Goal: Check status: Check status

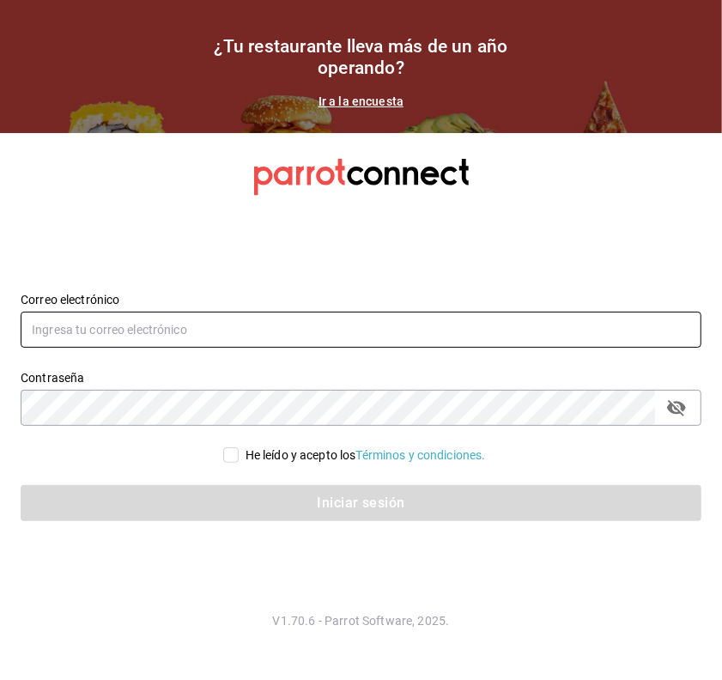
type input "[PERSON_NAME][EMAIL_ADDRESS][PERSON_NAME][DOMAIN_NAME]"
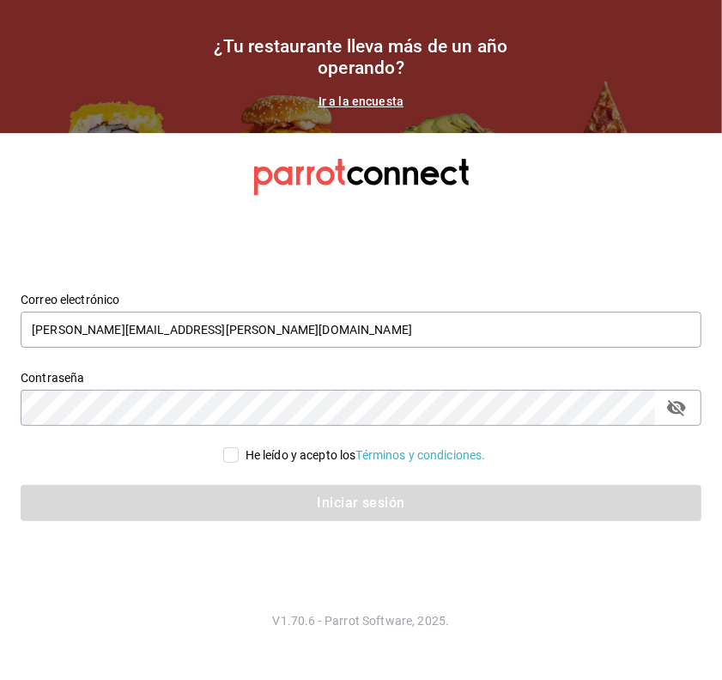
click at [228, 447] on input "He leído y acepto los Términos y condiciones." at bounding box center [230, 454] width 15 height 15
checkbox input "true"
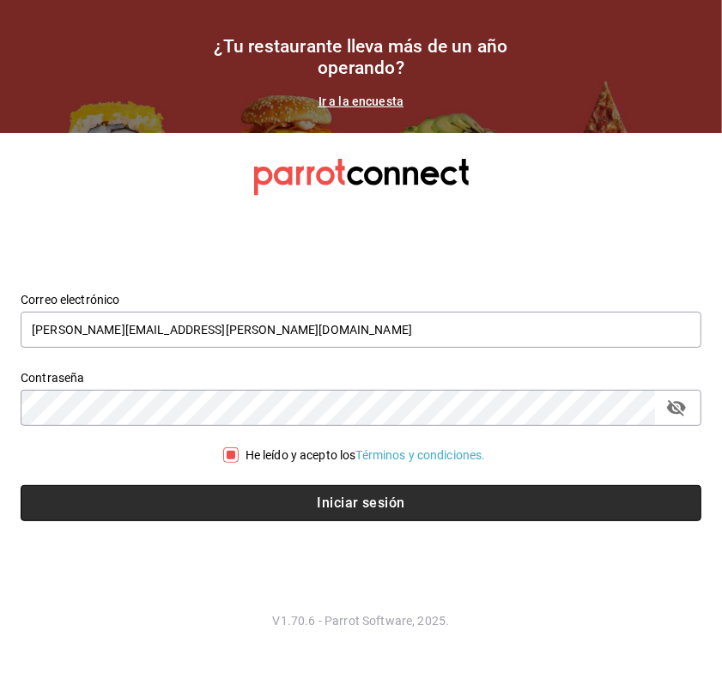
click at [227, 495] on button "Iniciar sesión" at bounding box center [361, 503] width 681 height 36
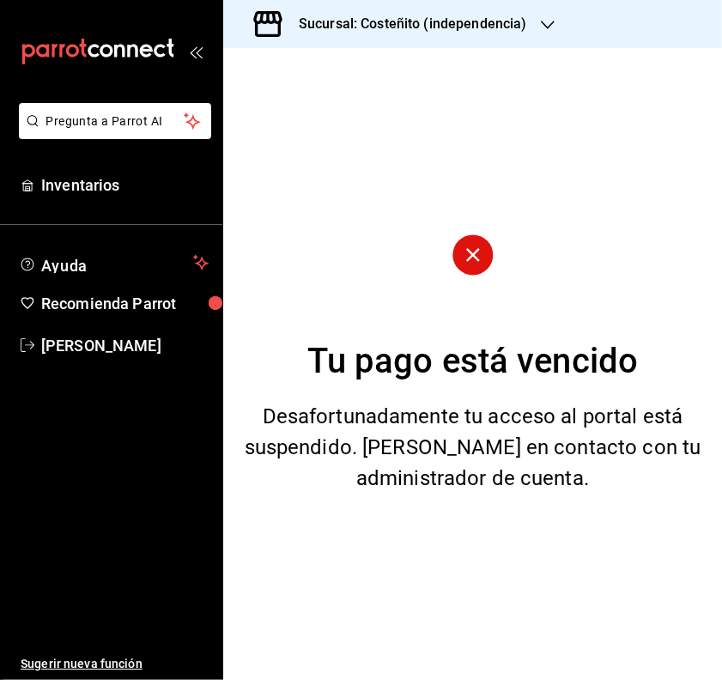
click at [363, 6] on div "Sucursal: Costeñito (independencia)" at bounding box center [399, 24] width 324 height 48
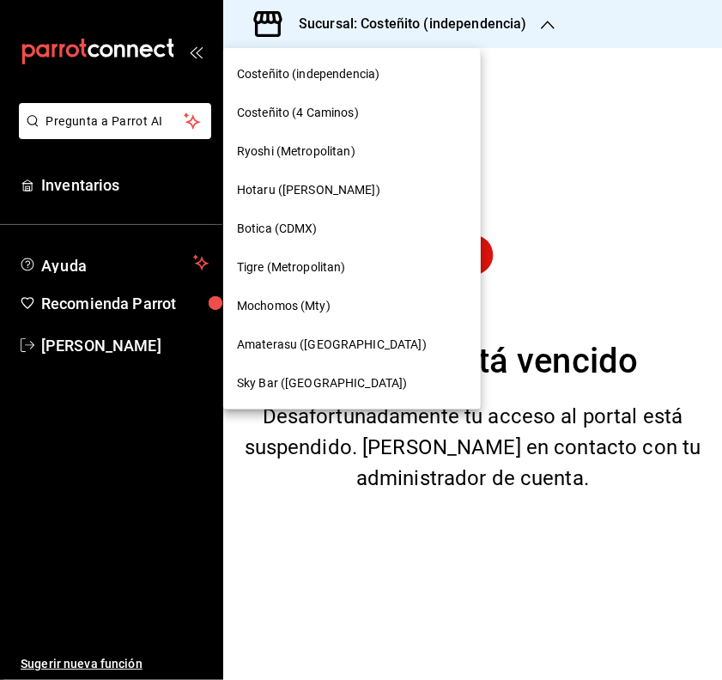
click at [269, 305] on span "Mochomos (Mty)" at bounding box center [284, 306] width 94 height 18
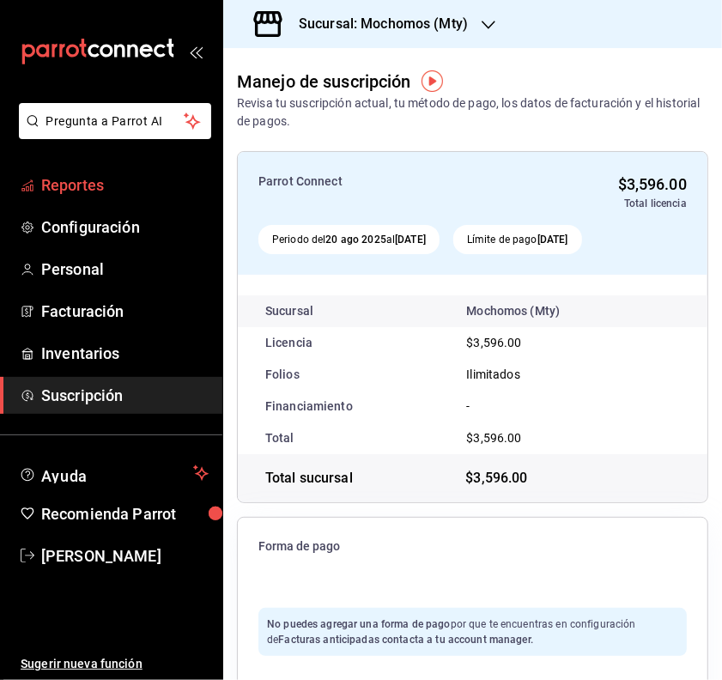
click at [82, 177] on span "Reportes" at bounding box center [124, 184] width 167 height 23
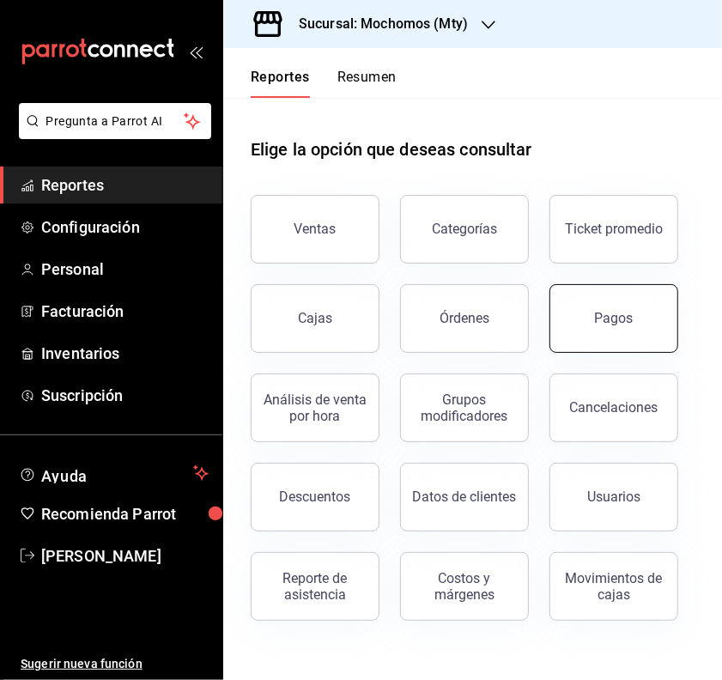
click at [598, 323] on div "Pagos" at bounding box center [614, 318] width 39 height 16
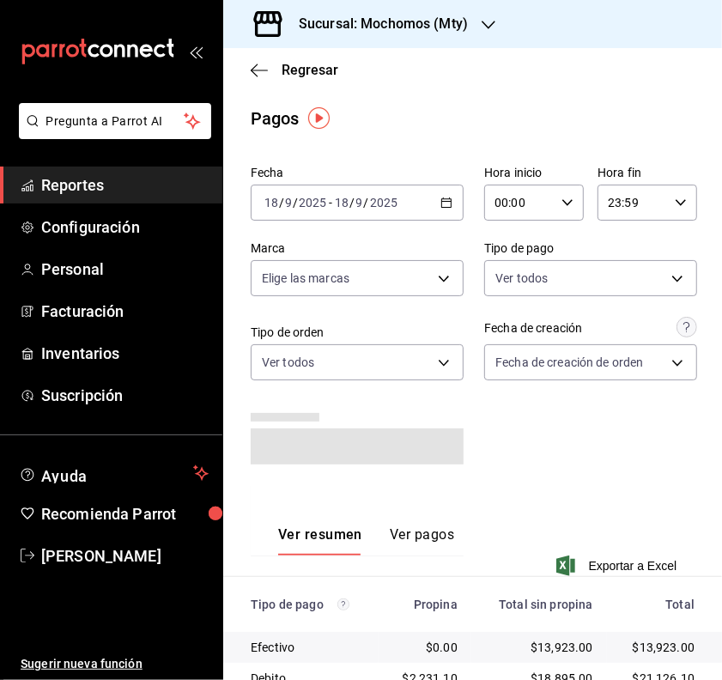
click at [438, 209] on div "[DATE] [DATE] - [DATE] [DATE]" at bounding box center [357, 203] width 213 height 36
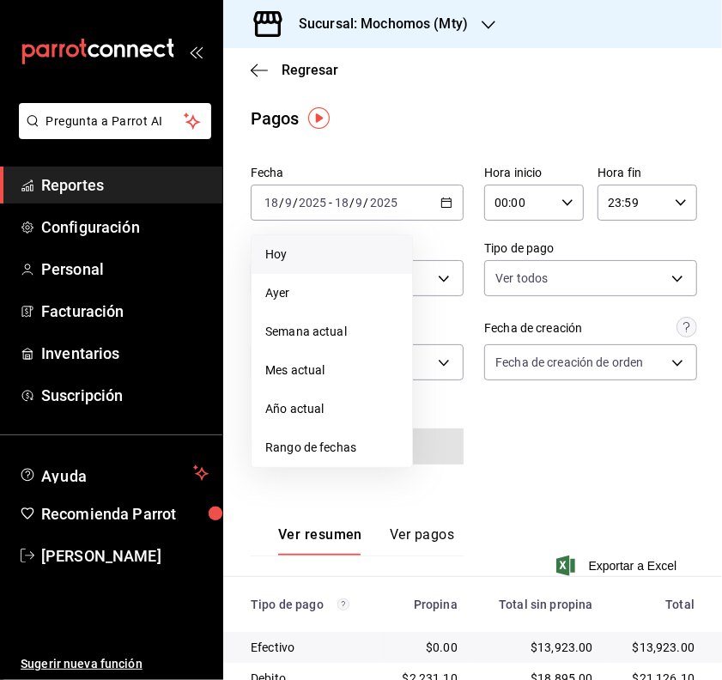
click at [275, 246] on span "Hoy" at bounding box center [331, 255] width 133 height 18
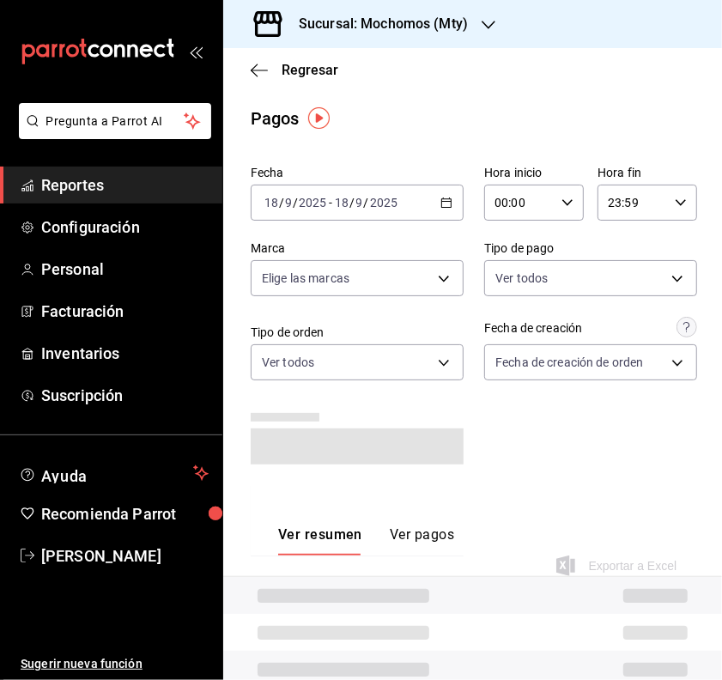
click at [561, 202] on icon "button" at bounding box center [567, 203] width 12 height 12
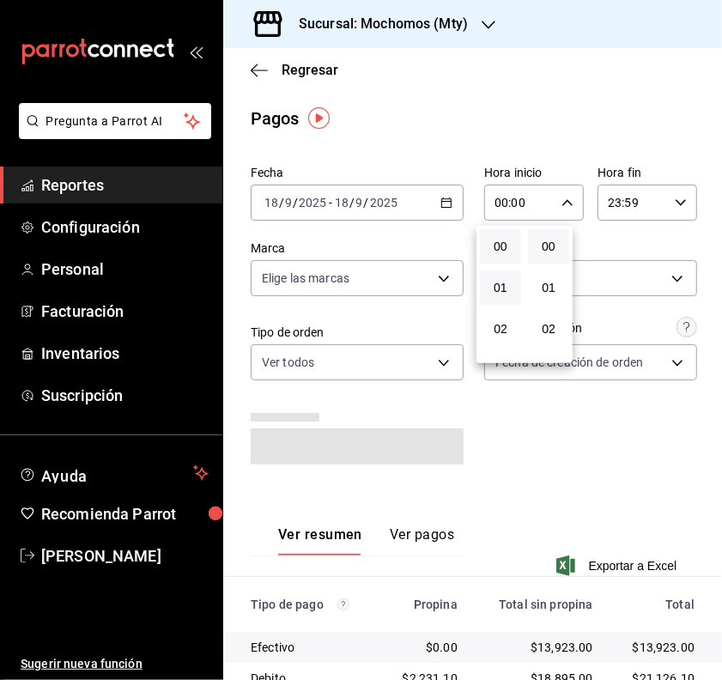
scroll to position [107, 0]
click at [499, 338] on span "05" at bounding box center [500, 345] width 21 height 14
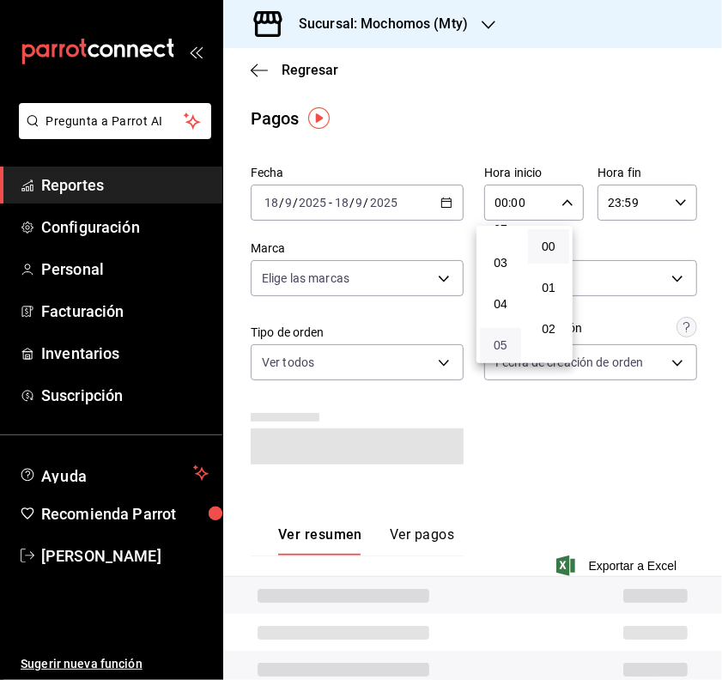
type input "05:00"
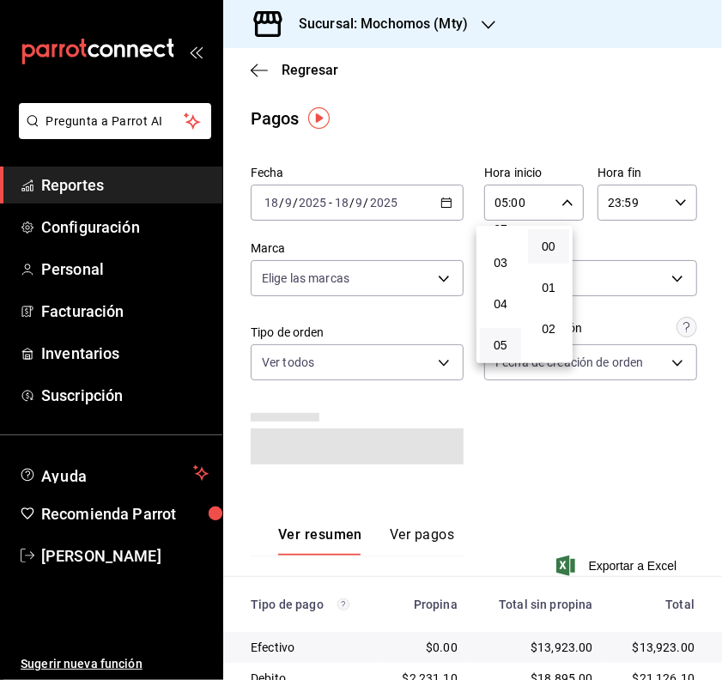
click at [591, 440] on div at bounding box center [361, 340] width 722 height 680
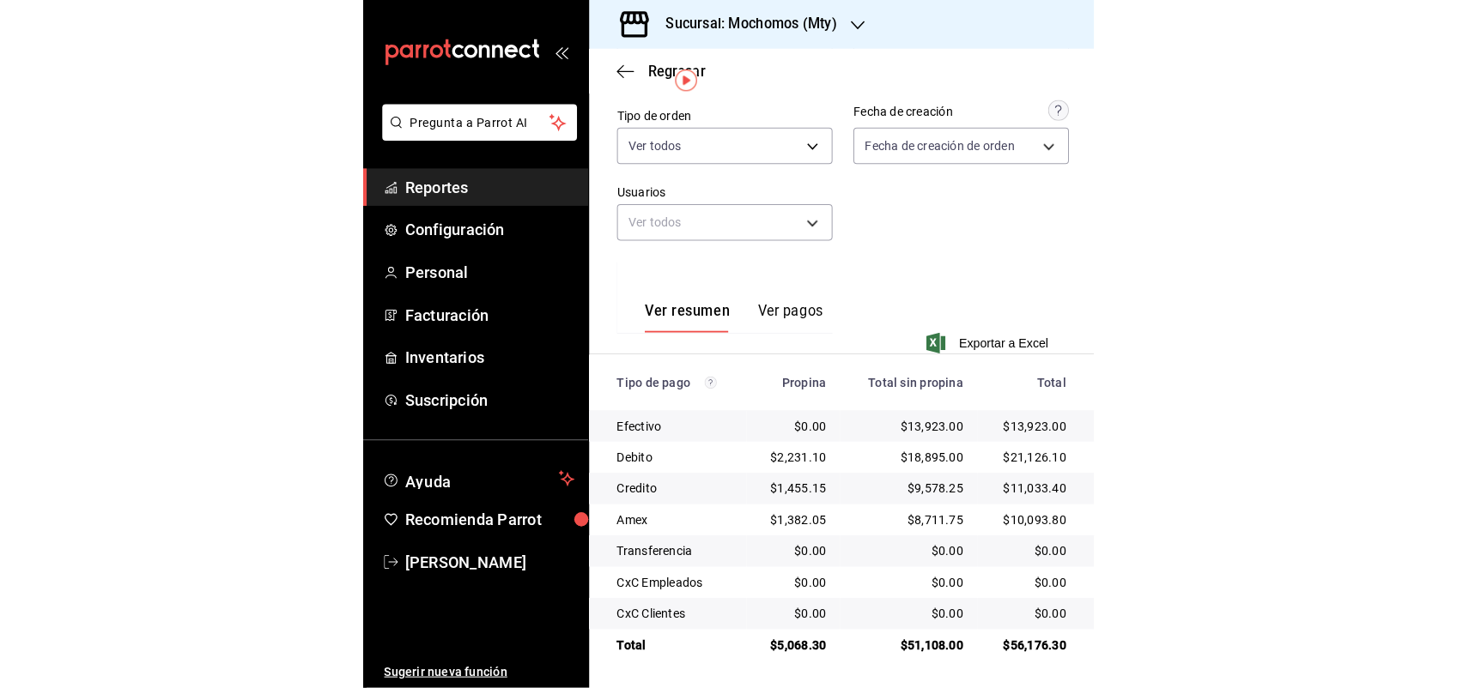
scroll to position [39, 0]
